Goal: Transaction & Acquisition: Purchase product/service

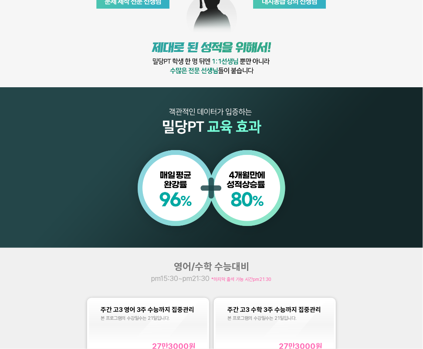
scroll to position [475, 0]
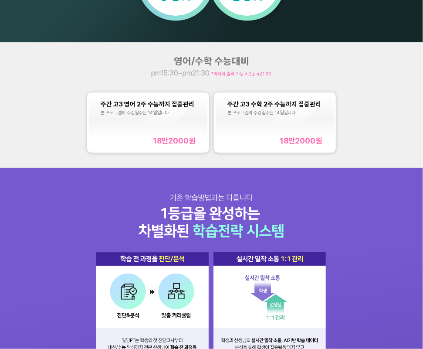
scroll to position [554, 0]
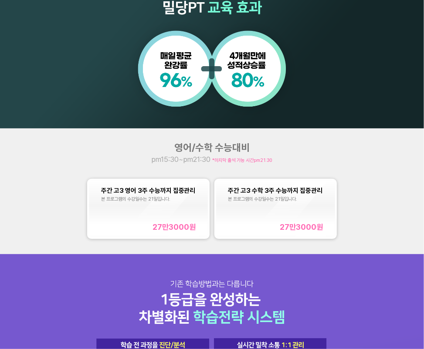
scroll to position [475, 0]
